Goal: Navigation & Orientation: Find specific page/section

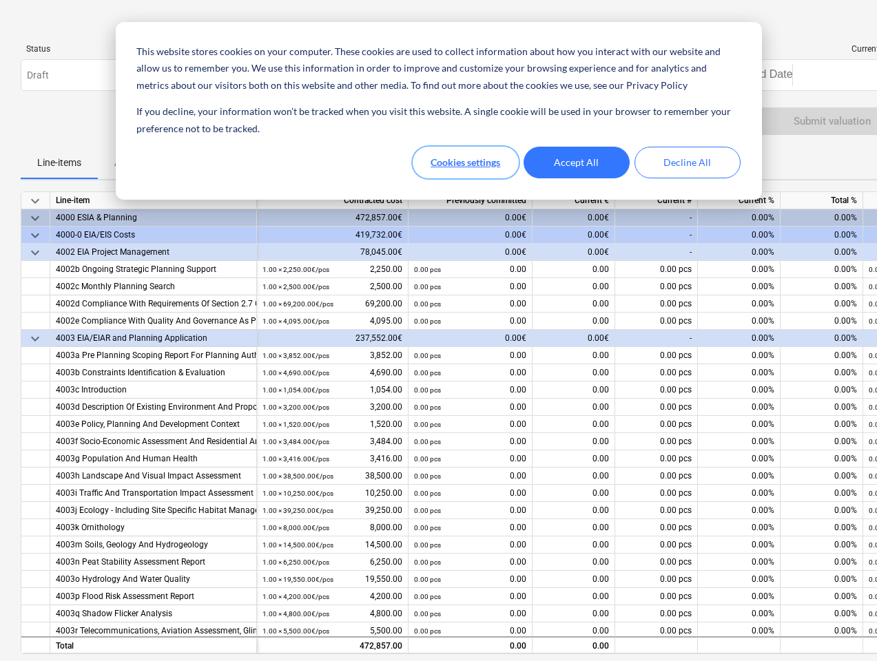
click at [466, 163] on button "Cookies settings" at bounding box center [465, 163] width 106 height 32
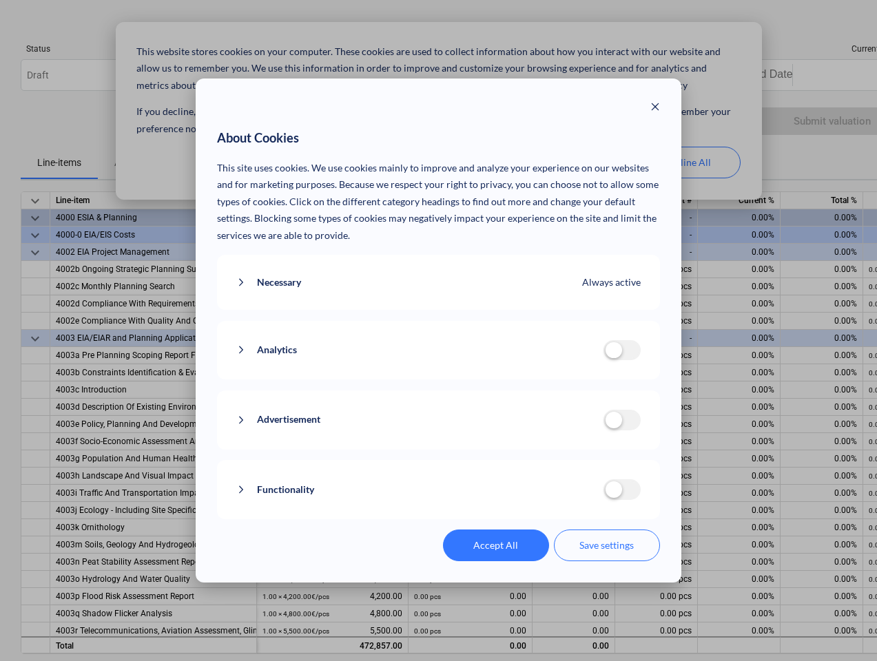
click at [576, 163] on p "This site uses cookies. We use cookies mainly to improve and analyze your exper…" at bounding box center [438, 202] width 443 height 85
click at [687, 163] on div "About Cookies This site uses cookies. We use cookies mainly to improve and anal…" at bounding box center [438, 330] width 877 height 661
click at [85, 49] on div "About Cookies This site uses cookies. We use cookies mainly to improve and anal…" at bounding box center [438, 330] width 877 height 661
click at [835, 49] on div "About Cookies This site uses cookies. We use cookies mainly to improve and anal…" at bounding box center [438, 330] width 877 height 661
click at [85, 75] on div "About Cookies This site uses cookies. We use cookies mainly to improve and anal…" at bounding box center [438, 330] width 877 height 661
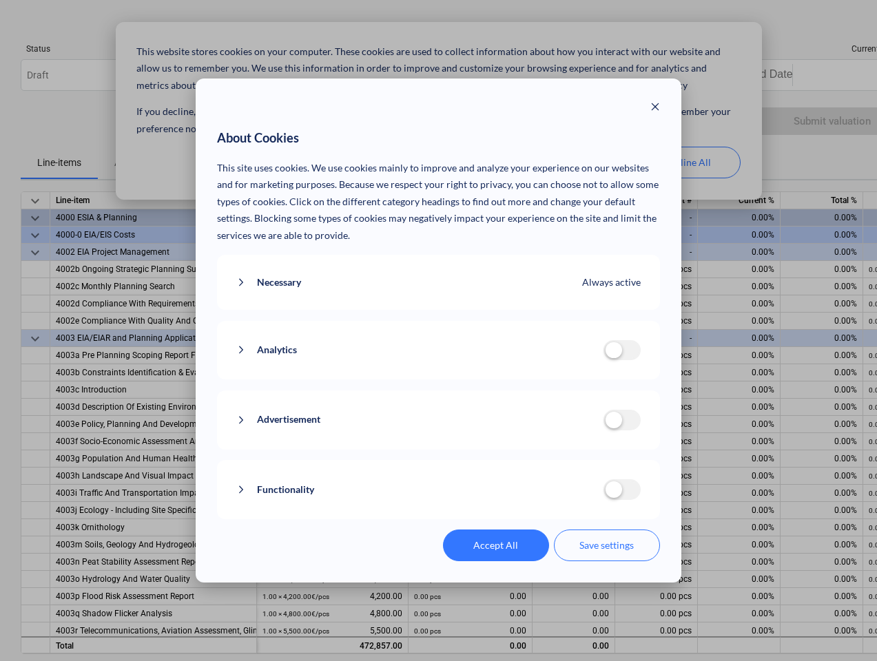
click at [834, 75] on div "About Cookies This site uses cookies. We use cookies mainly to improve and anal…" at bounding box center [438, 330] width 877 height 661
click at [59, 163] on div "About Cookies This site uses cookies. We use cookies mainly to improve and anal…" at bounding box center [438, 330] width 877 height 661
click at [35, 201] on div "About Cookies This site uses cookies. We use cookies mainly to improve and anal…" at bounding box center [438, 330] width 877 height 661
click at [154, 200] on div "About Cookies This site uses cookies. We use cookies mainly to improve and anal…" at bounding box center [438, 330] width 877 height 661
